Goal: Task Accomplishment & Management: Use online tool/utility

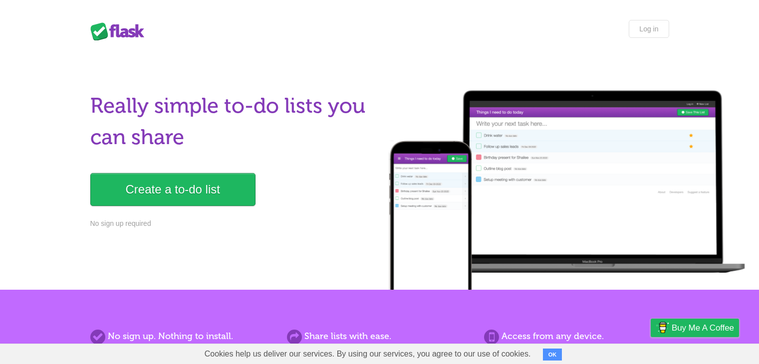
click at [156, 202] on link "Create a to-do list" at bounding box center [172, 189] width 165 height 33
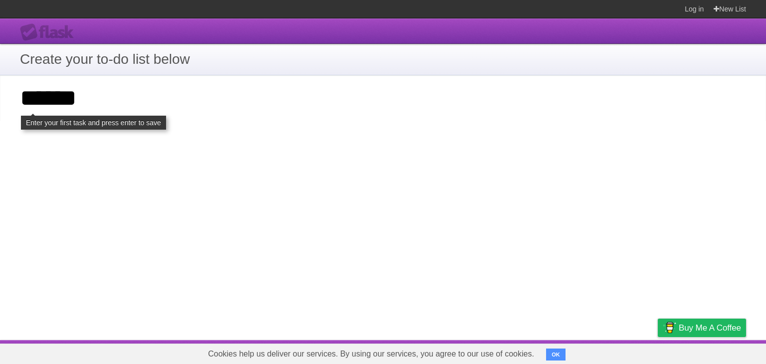
type input "******"
click input "**********" at bounding box center [0, 0] width 0 height 0
